Goal: Task Accomplishment & Management: Manage account settings

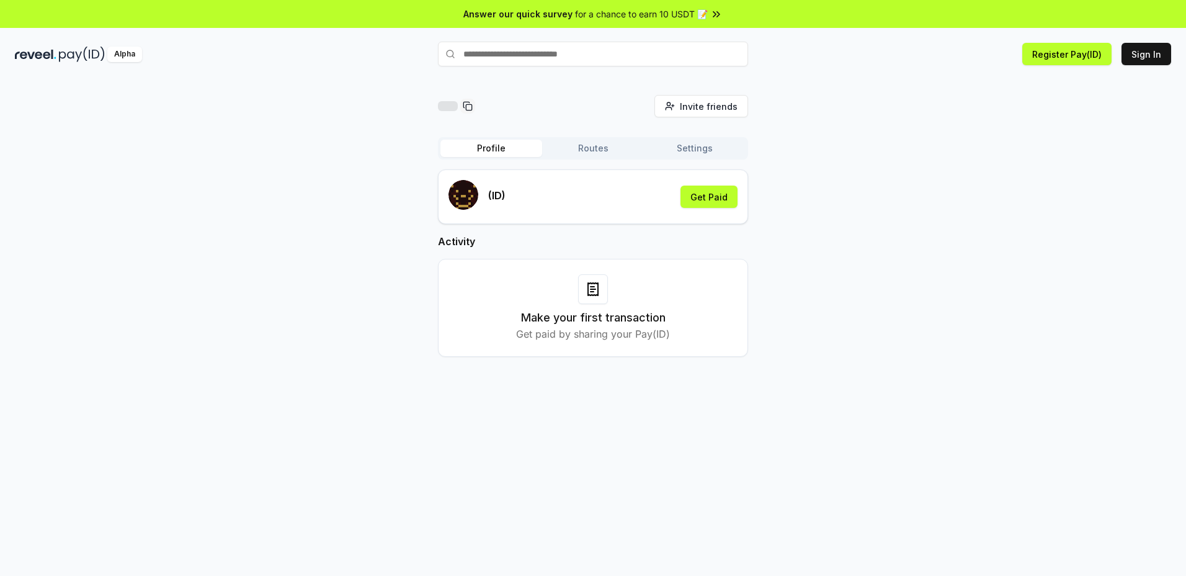
click at [559, 57] on input "text" at bounding box center [593, 54] width 310 height 25
click at [1146, 53] on button "Sign In" at bounding box center [1146, 54] width 50 height 22
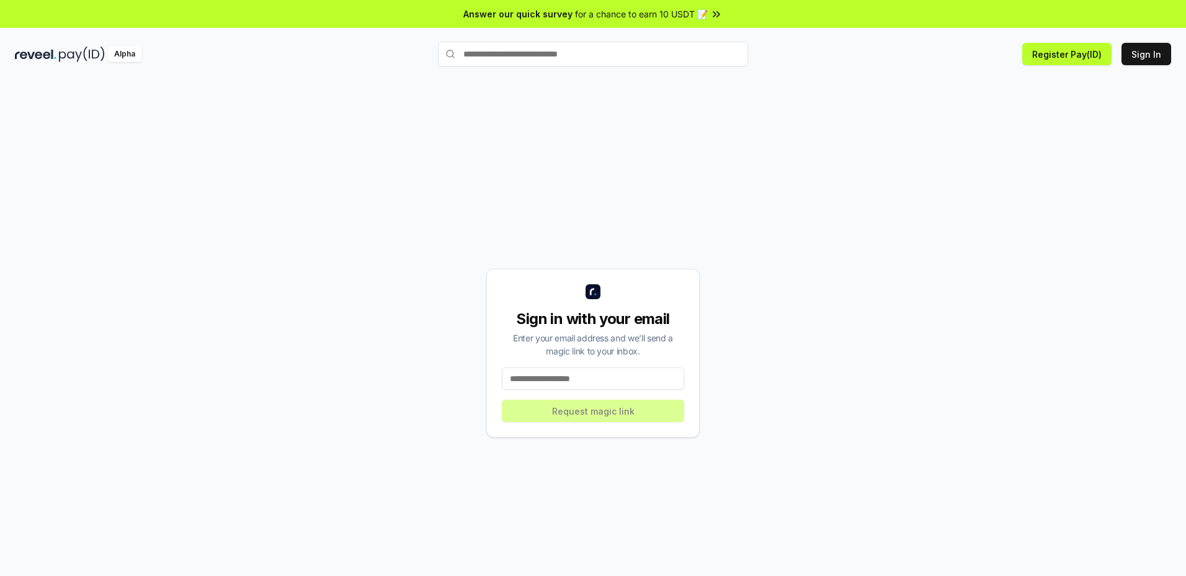
click at [637, 385] on input at bounding box center [593, 378] width 182 height 22
type input "**********"
click at [594, 410] on button "Request magic link" at bounding box center [593, 410] width 182 height 22
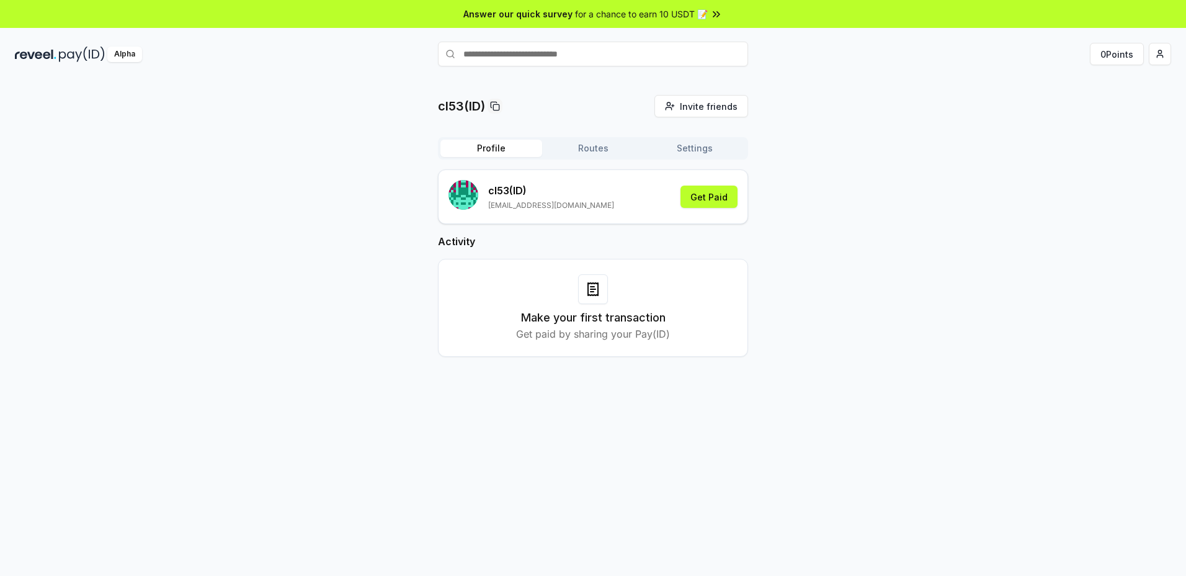
click at [616, 147] on button "Routes" at bounding box center [593, 148] width 102 height 17
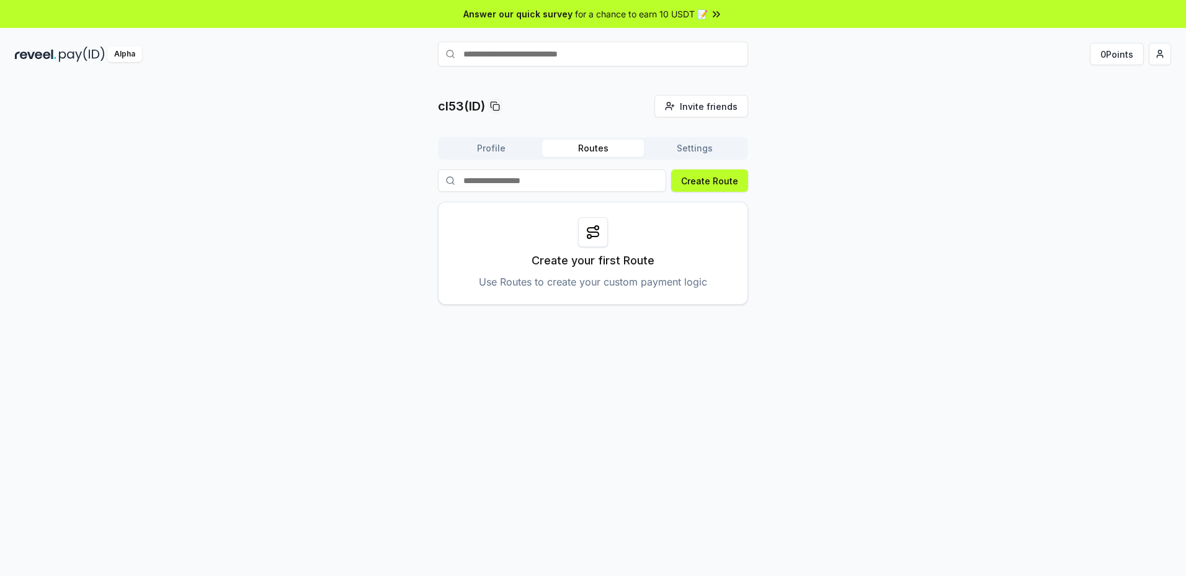
click at [677, 145] on button "Settings" at bounding box center [695, 148] width 102 height 17
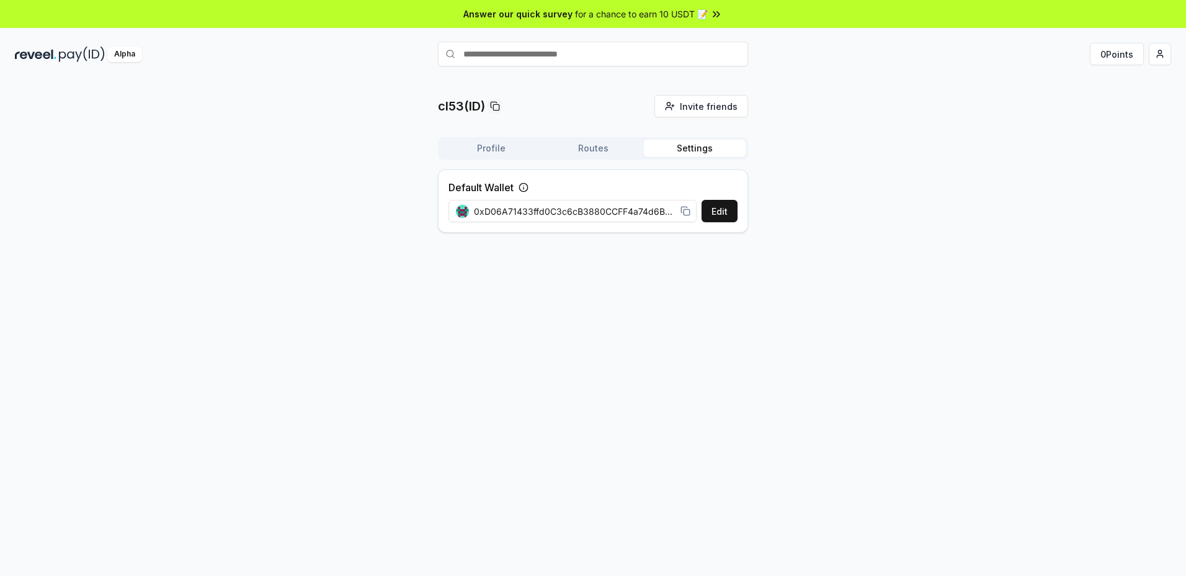
click at [489, 143] on button "Profile" at bounding box center [491, 148] width 102 height 17
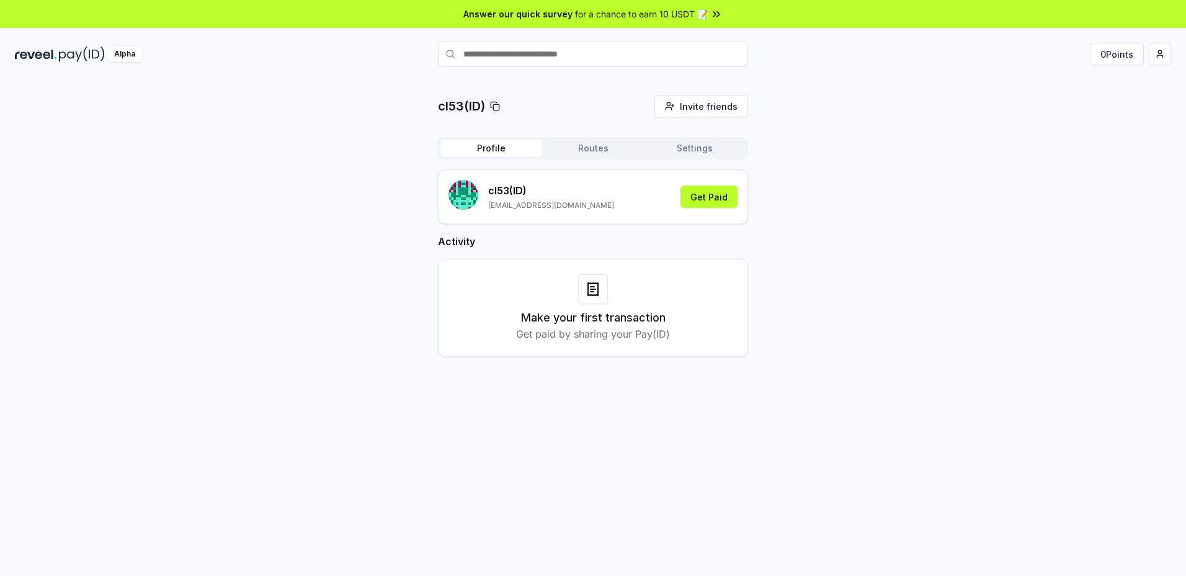
click at [693, 195] on button "Get Paid" at bounding box center [708, 196] width 57 height 22
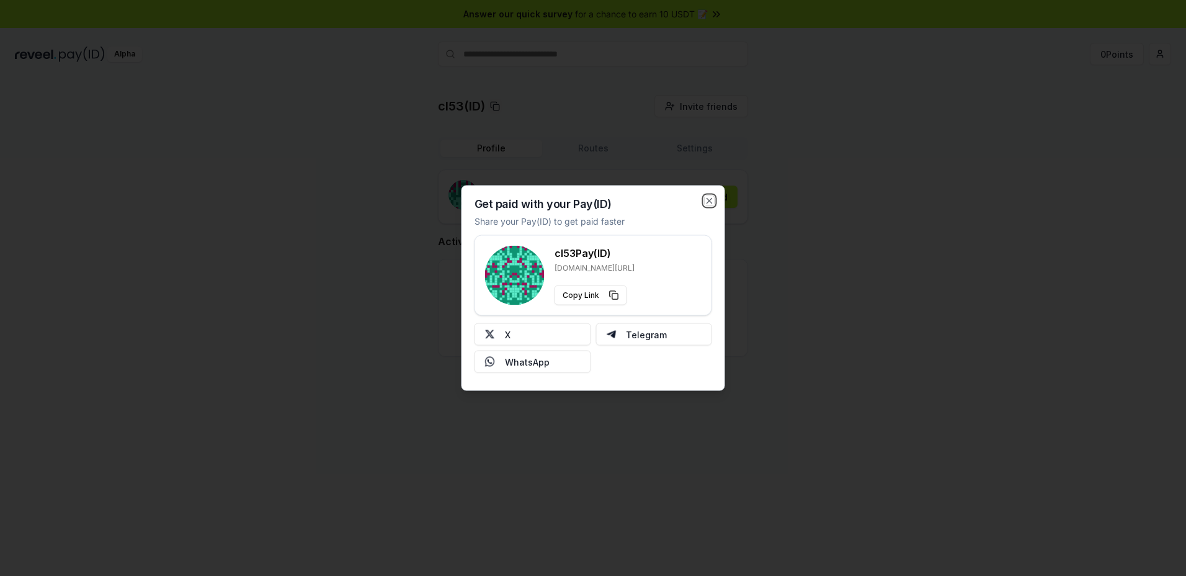
click at [713, 205] on icon "button" at bounding box center [710, 201] width 10 height 10
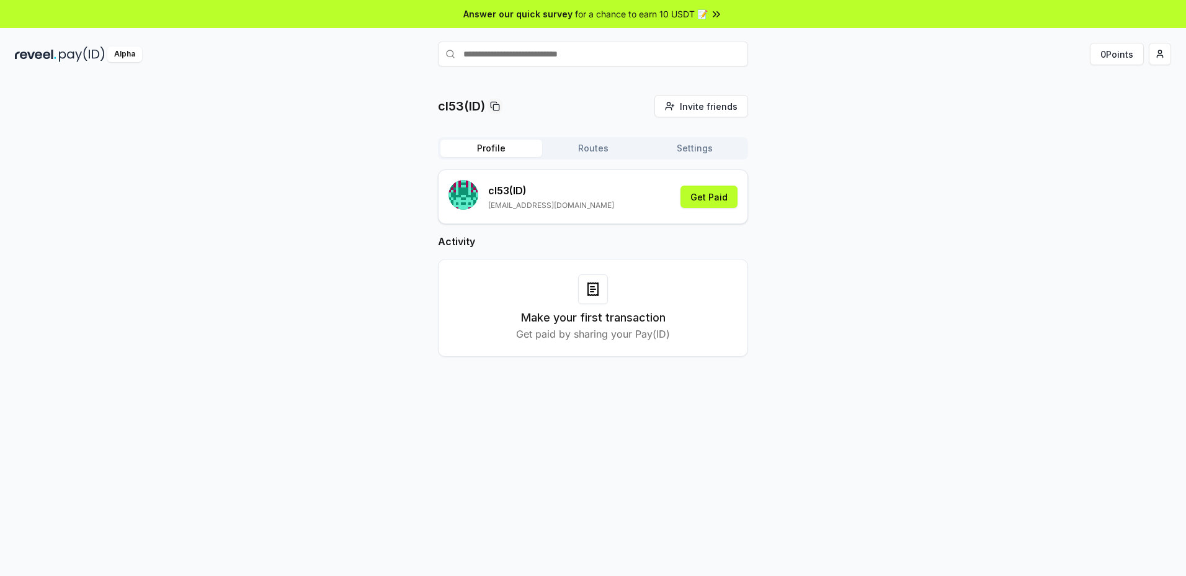
click at [592, 290] on icon at bounding box center [593, 289] width 15 height 15
click at [617, 326] on p "Get paid by sharing your Pay(ID)" at bounding box center [593, 333] width 154 height 15
click at [549, 60] on input "text" at bounding box center [593, 54] width 310 height 25
click at [566, 55] on input "text" at bounding box center [469, 54] width 310 height 25
click at [551, 57] on input "text" at bounding box center [469, 54] width 310 height 25
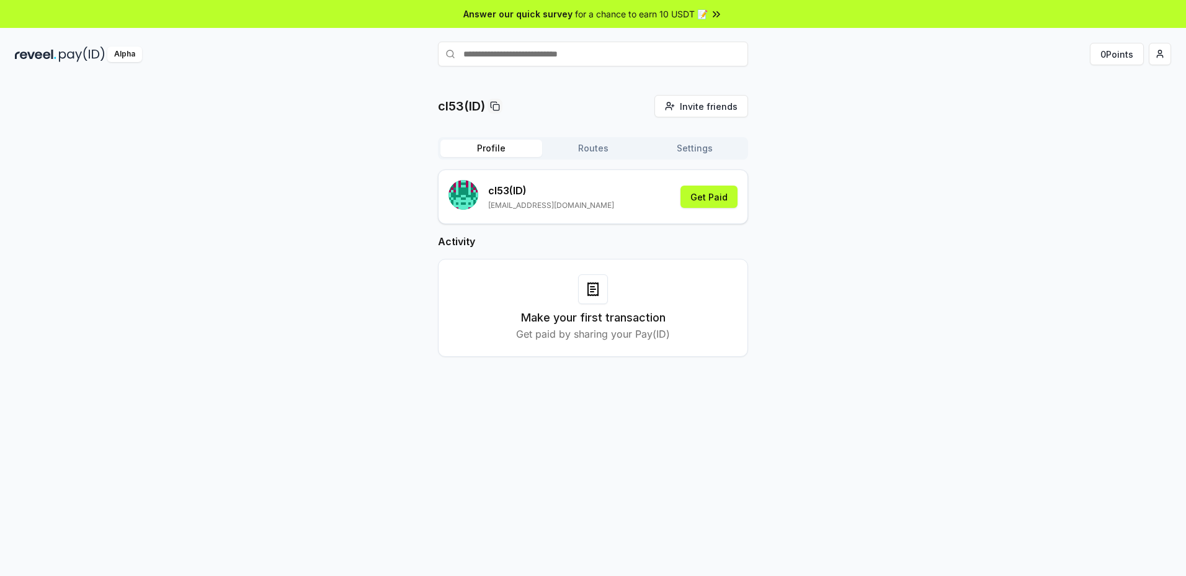
click at [664, 102] on button "Invite friends Invite" at bounding box center [701, 106] width 94 height 22
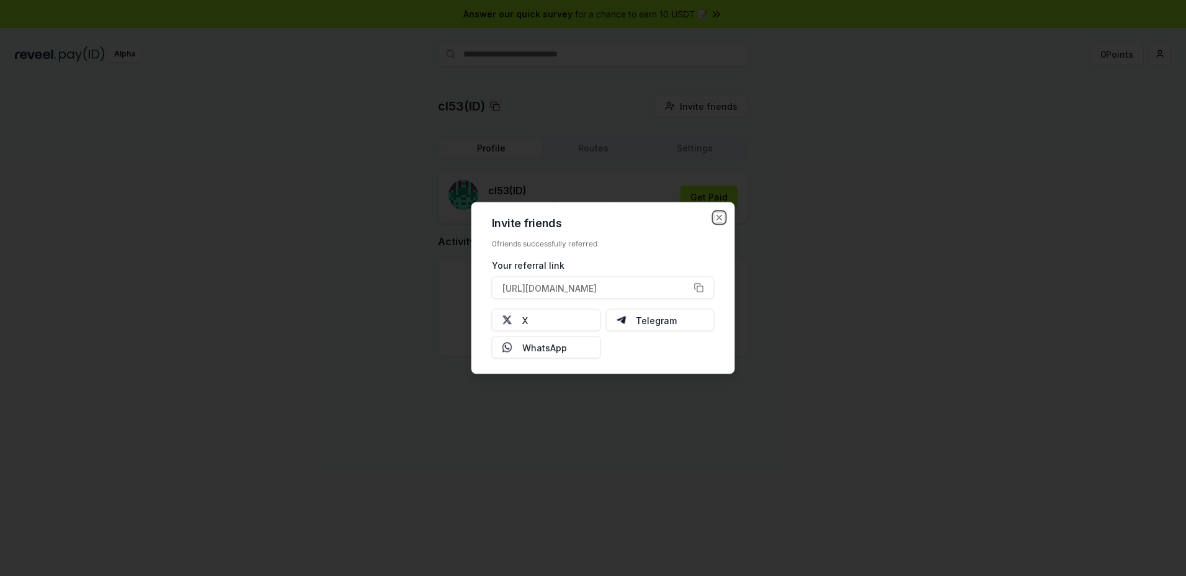
click at [721, 222] on icon "button" at bounding box center [720, 218] width 10 height 10
